Goal: Task Accomplishment & Management: Use online tool/utility

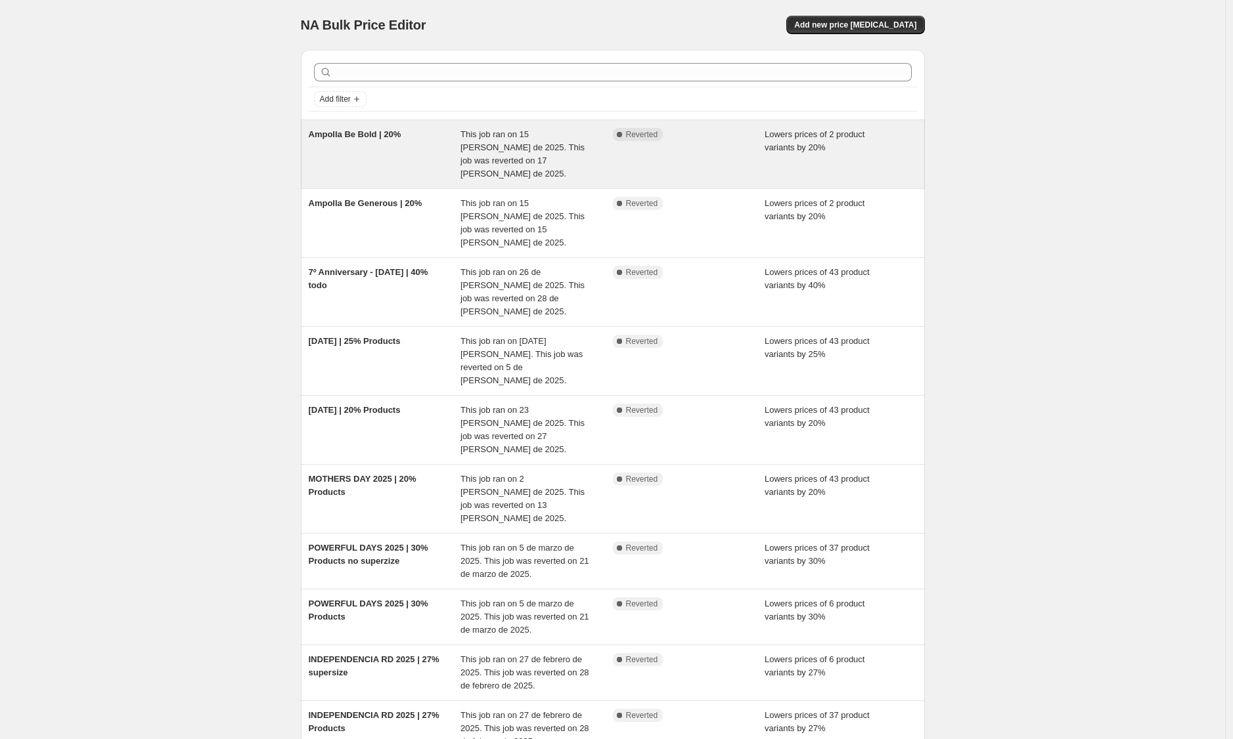
click at [375, 138] on span "Ampolla Be Bold | 20%" at bounding box center [355, 134] width 93 height 10
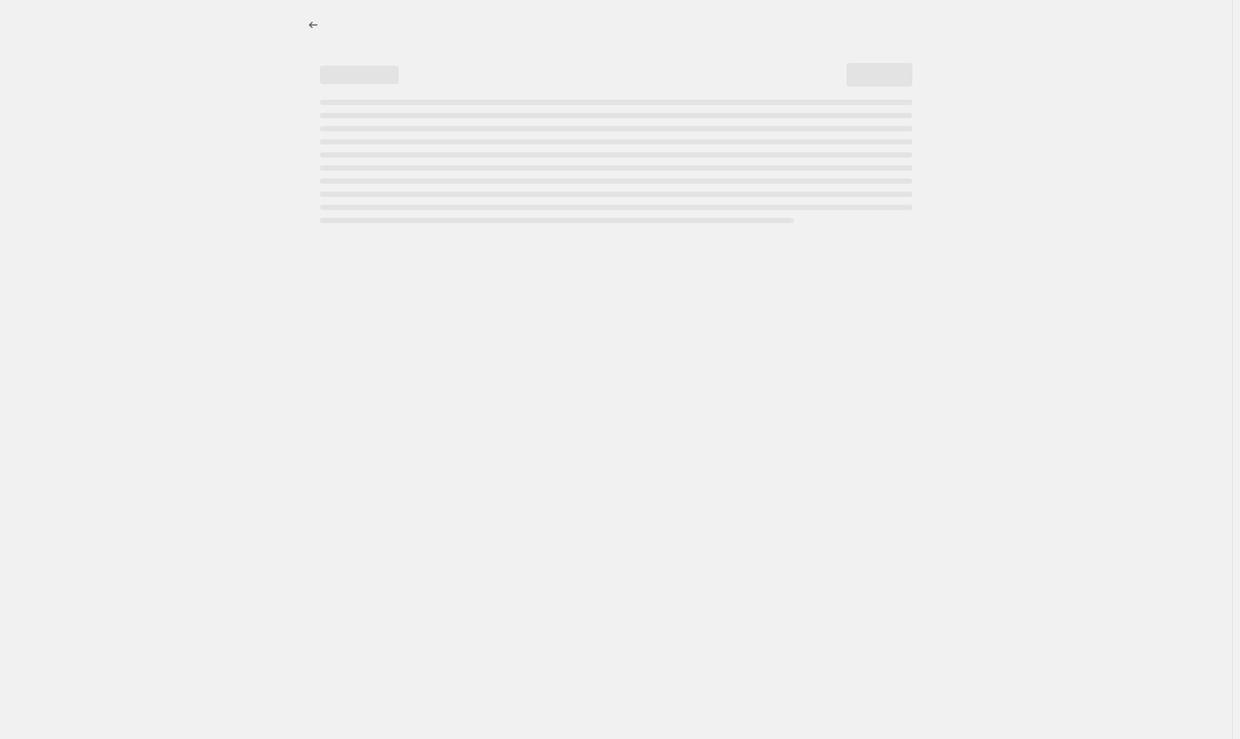
select select "percentage"
select select "pp"
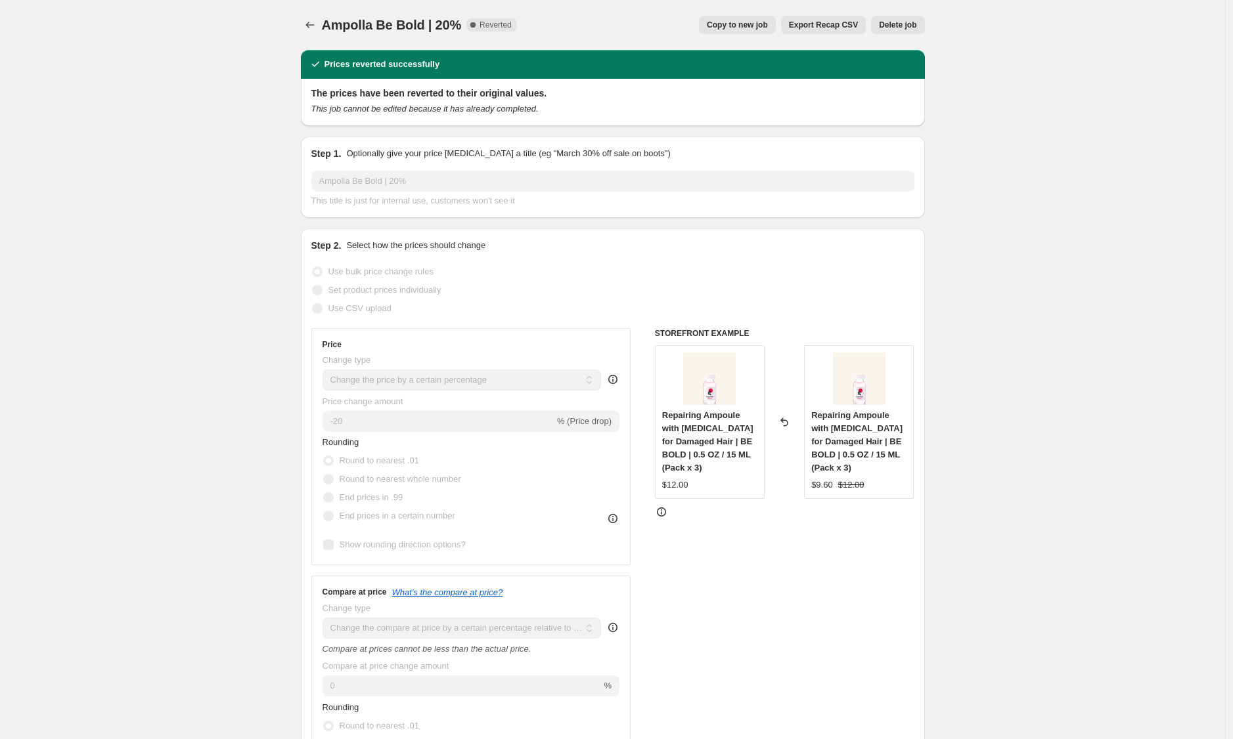
click at [766, 22] on span "Copy to new job" at bounding box center [737, 25] width 61 height 11
select select "percentage"
select select "pp"
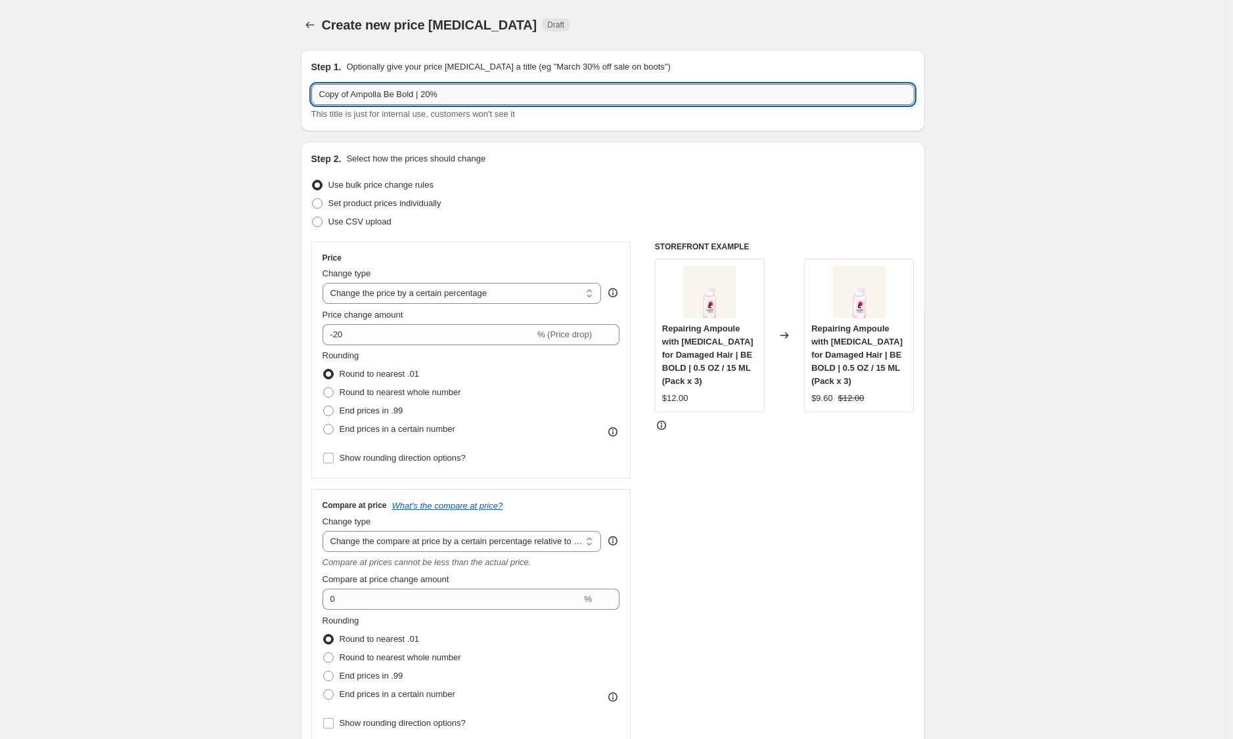
click at [422, 94] on input "Copy of Ampolla Be Bold | 20%" at bounding box center [612, 94] width 603 height 21
type input "Ampolla Be Generous | 20%"
click at [271, 317] on div "Create new price [MEDICAL_DATA]. This page is ready Create new price [MEDICAL_D…" at bounding box center [612, 680] width 1225 height 1361
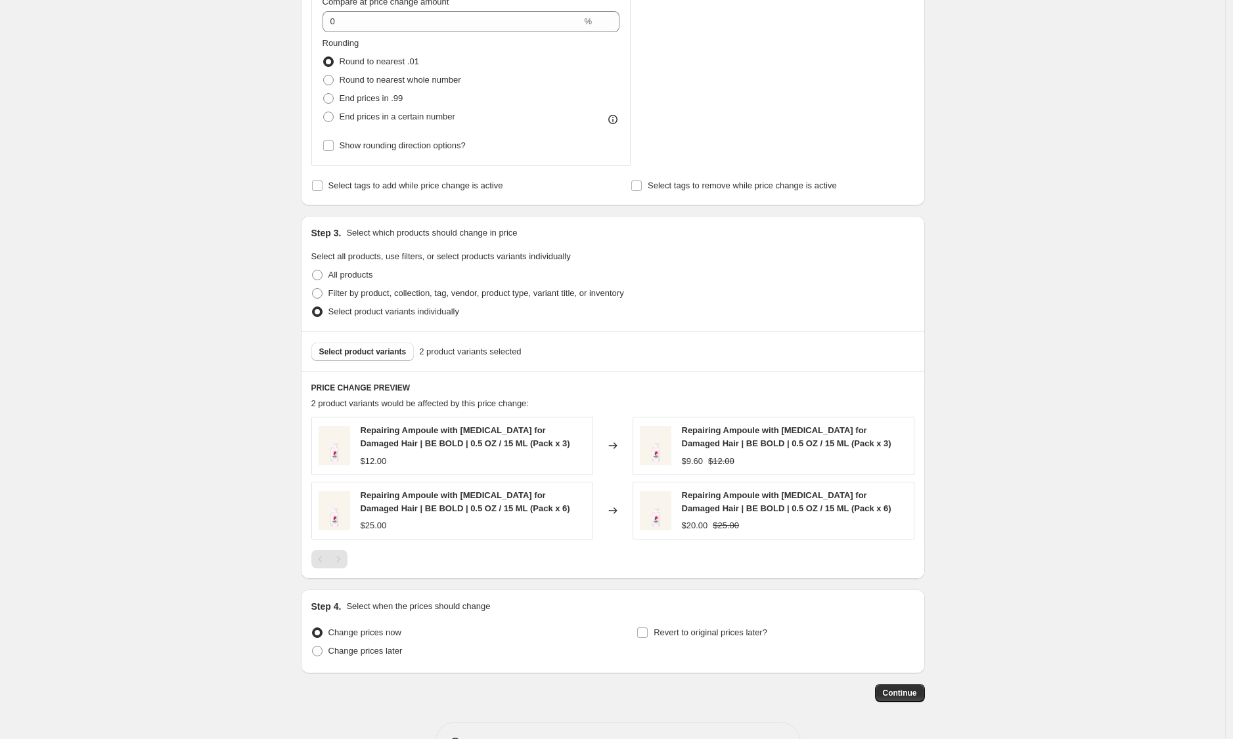
scroll to position [621, 0]
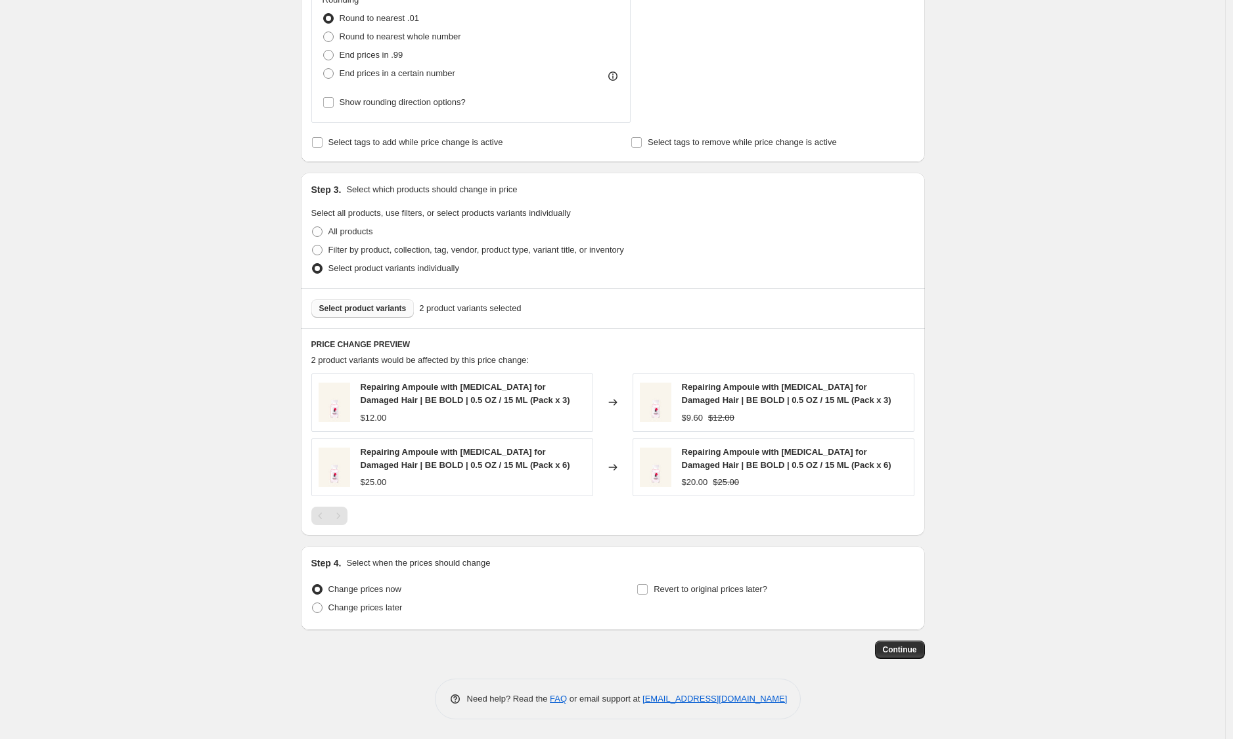
click at [412, 307] on button "Select product variants" at bounding box center [362, 308] width 103 height 18
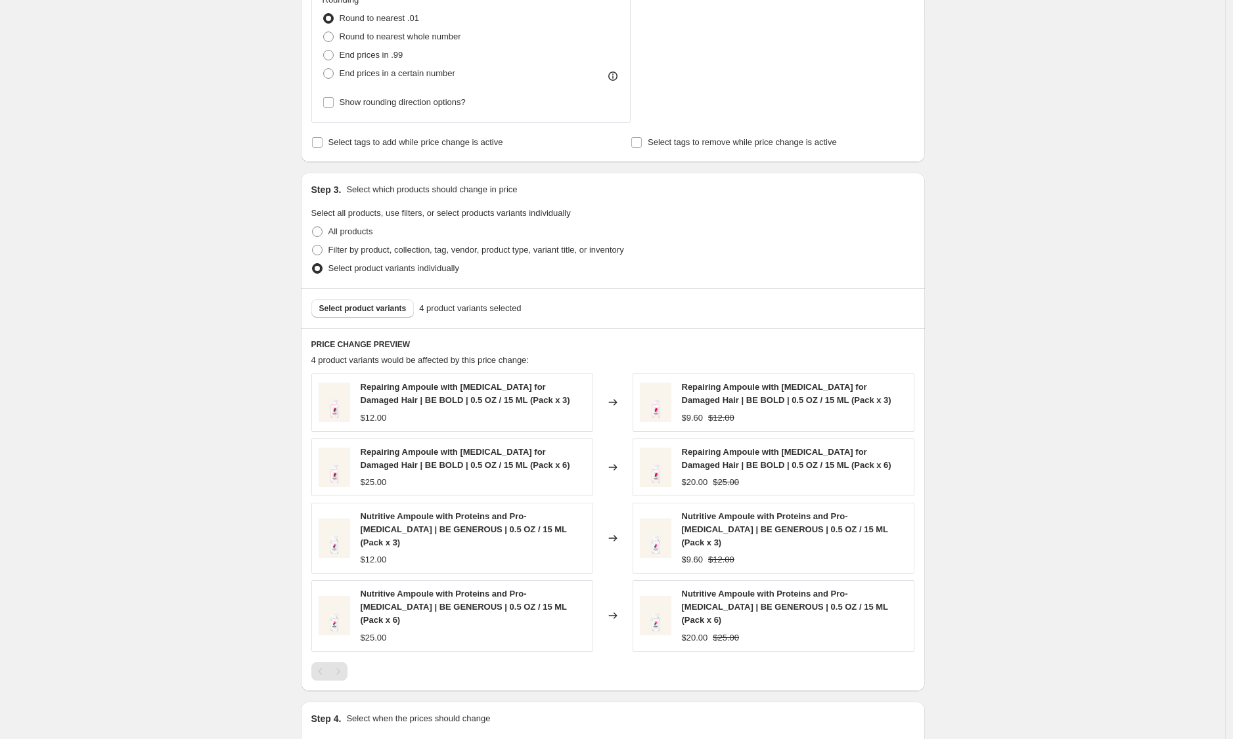
click at [216, 433] on div "Create new price [MEDICAL_DATA]. This page is ready Create new price [MEDICAL_D…" at bounding box center [612, 137] width 1225 height 1516
click at [401, 307] on span "Select product variants" at bounding box center [362, 308] width 87 height 11
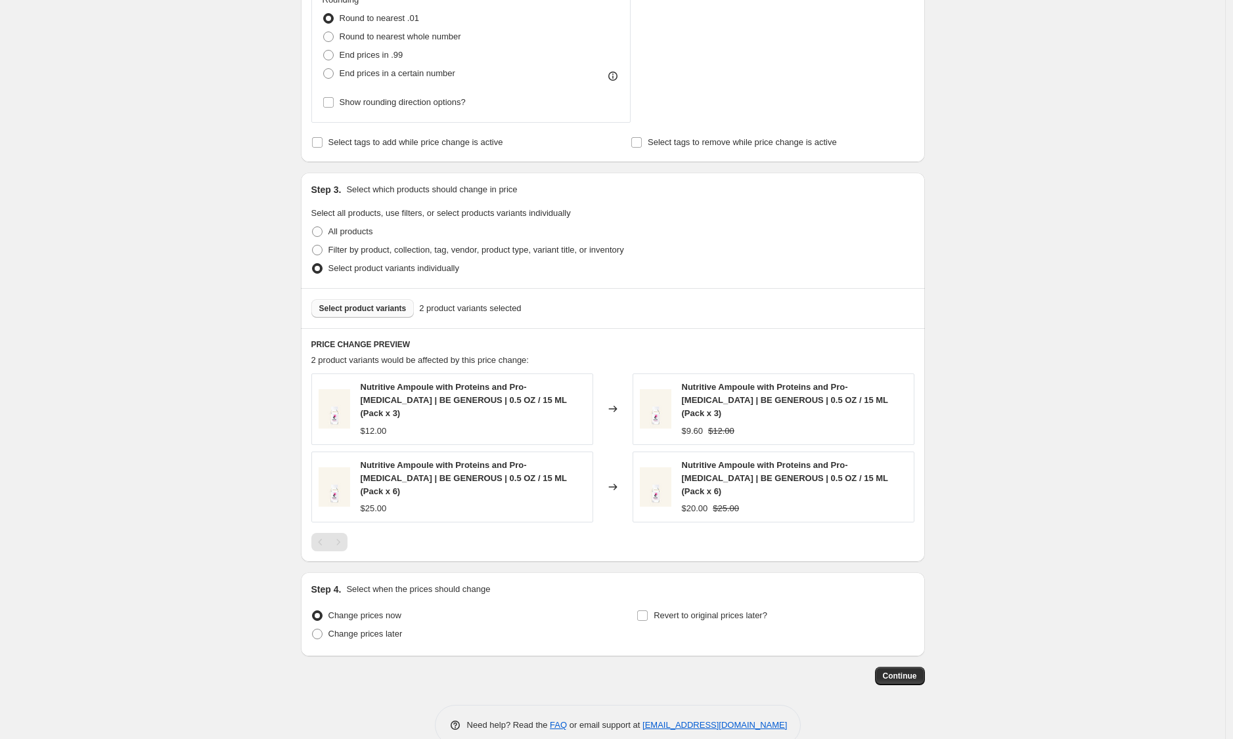
click at [219, 353] on div "Create new price [MEDICAL_DATA]. This page is ready Create new price [MEDICAL_D…" at bounding box center [612, 72] width 1225 height 1387
click at [724, 611] on span "Revert to original prices later?" at bounding box center [710, 616] width 114 height 10
click at [648, 611] on input "Revert to original prices later?" at bounding box center [642, 616] width 11 height 11
checkbox input "true"
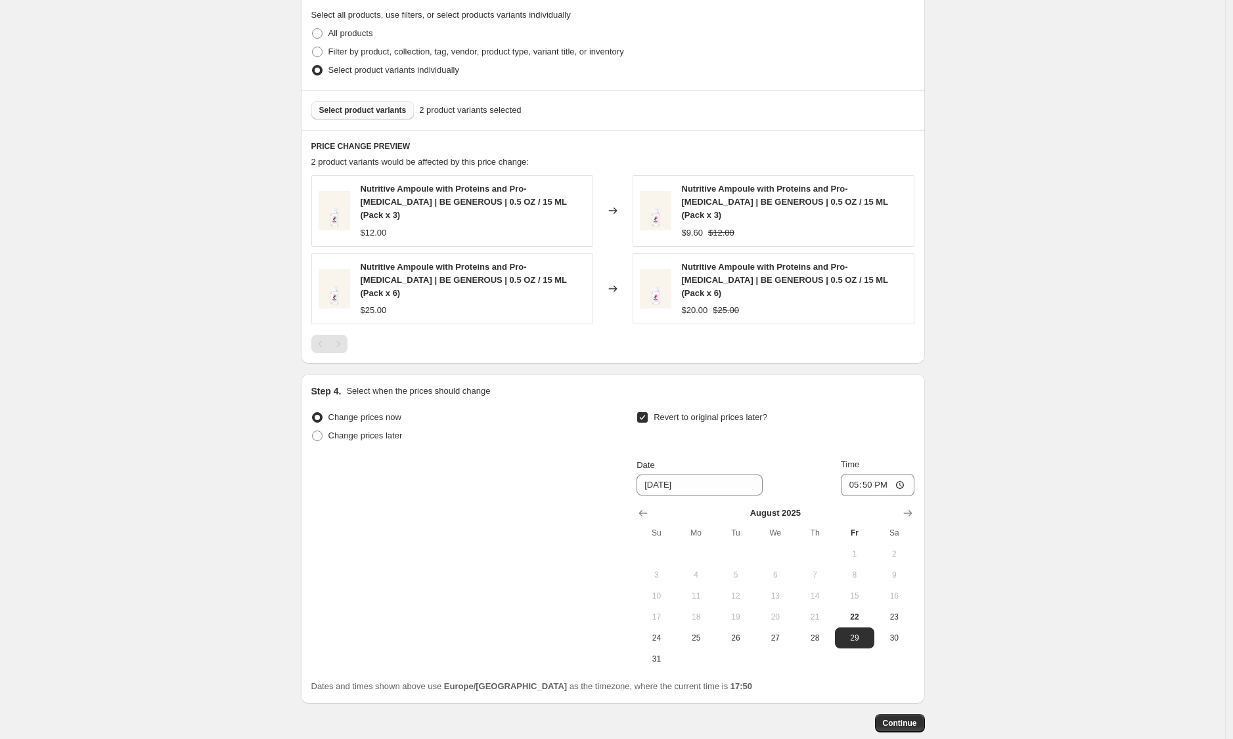
scroll to position [867, 0]
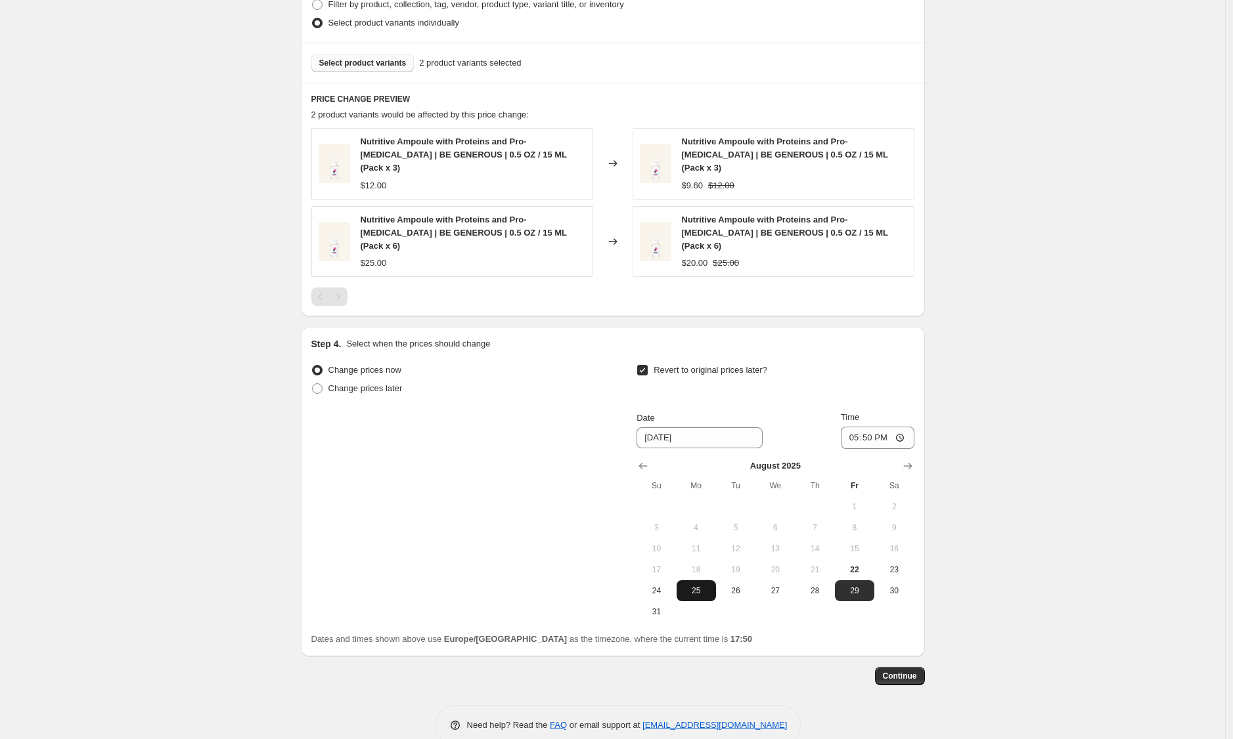
click at [695, 586] on span "25" at bounding box center [696, 591] width 29 height 11
type input "[DATE]"
click at [860, 427] on input "17:50" at bounding box center [878, 438] width 74 height 22
type input "07:00"
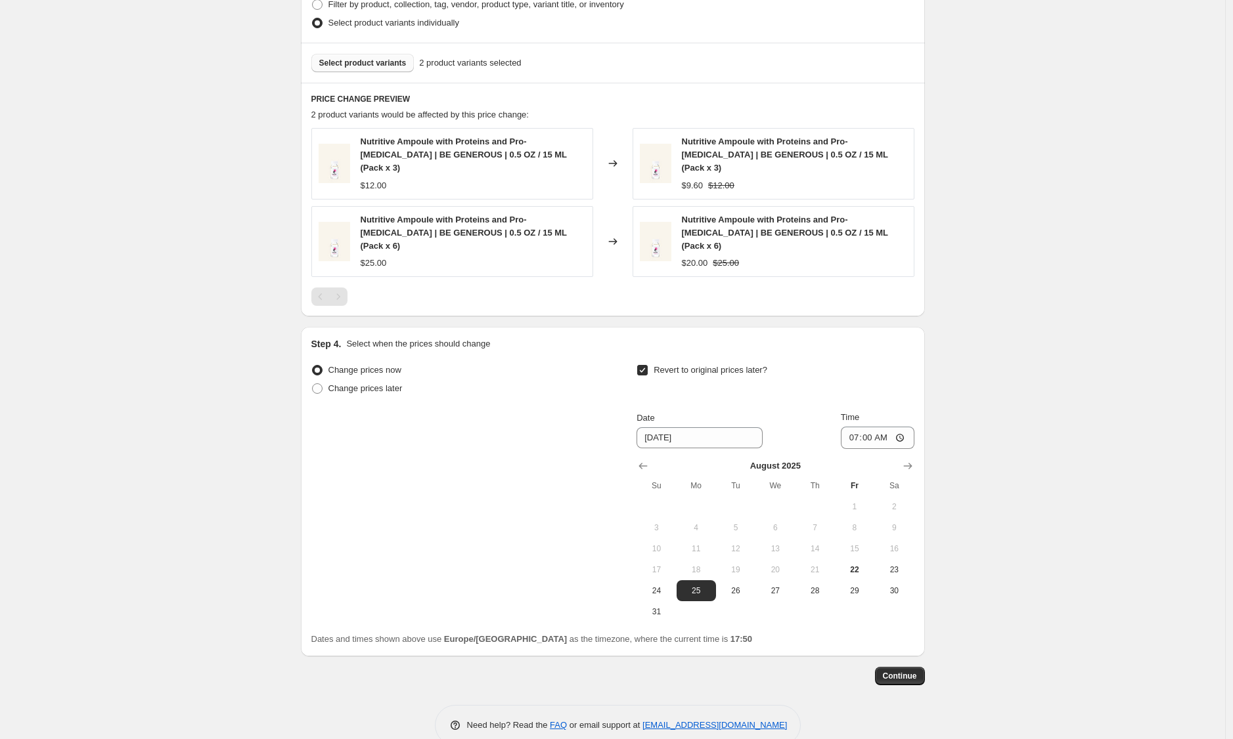
click at [925, 667] on button "Continue" at bounding box center [900, 676] width 50 height 18
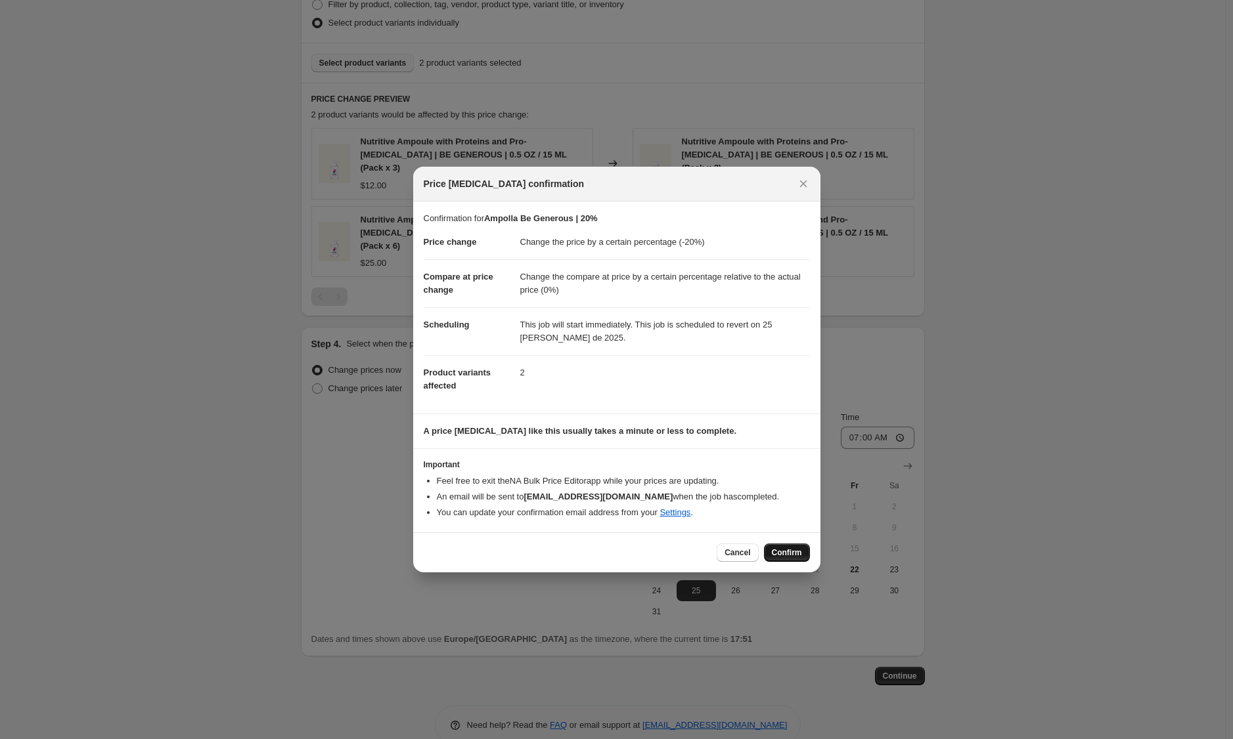
click at [803, 556] on button "Confirm" at bounding box center [787, 553] width 46 height 18
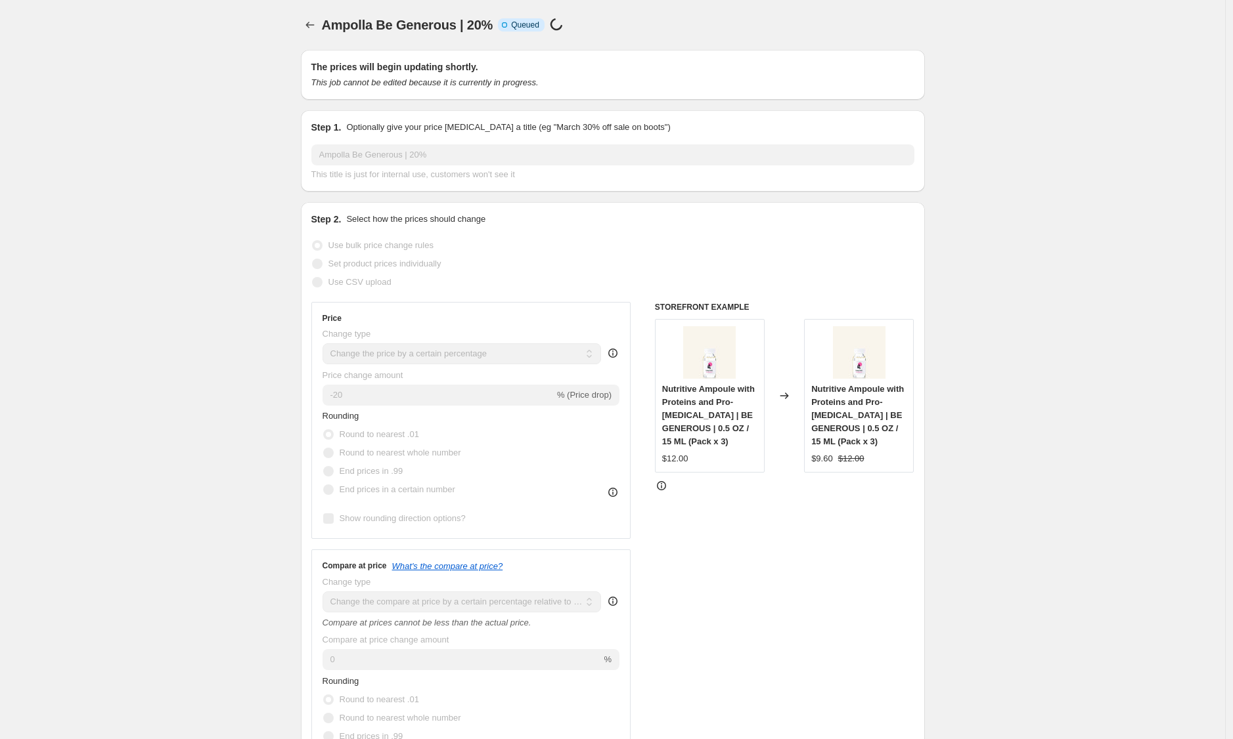
scroll to position [867, 0]
